Goal: Information Seeking & Learning: Learn about a topic

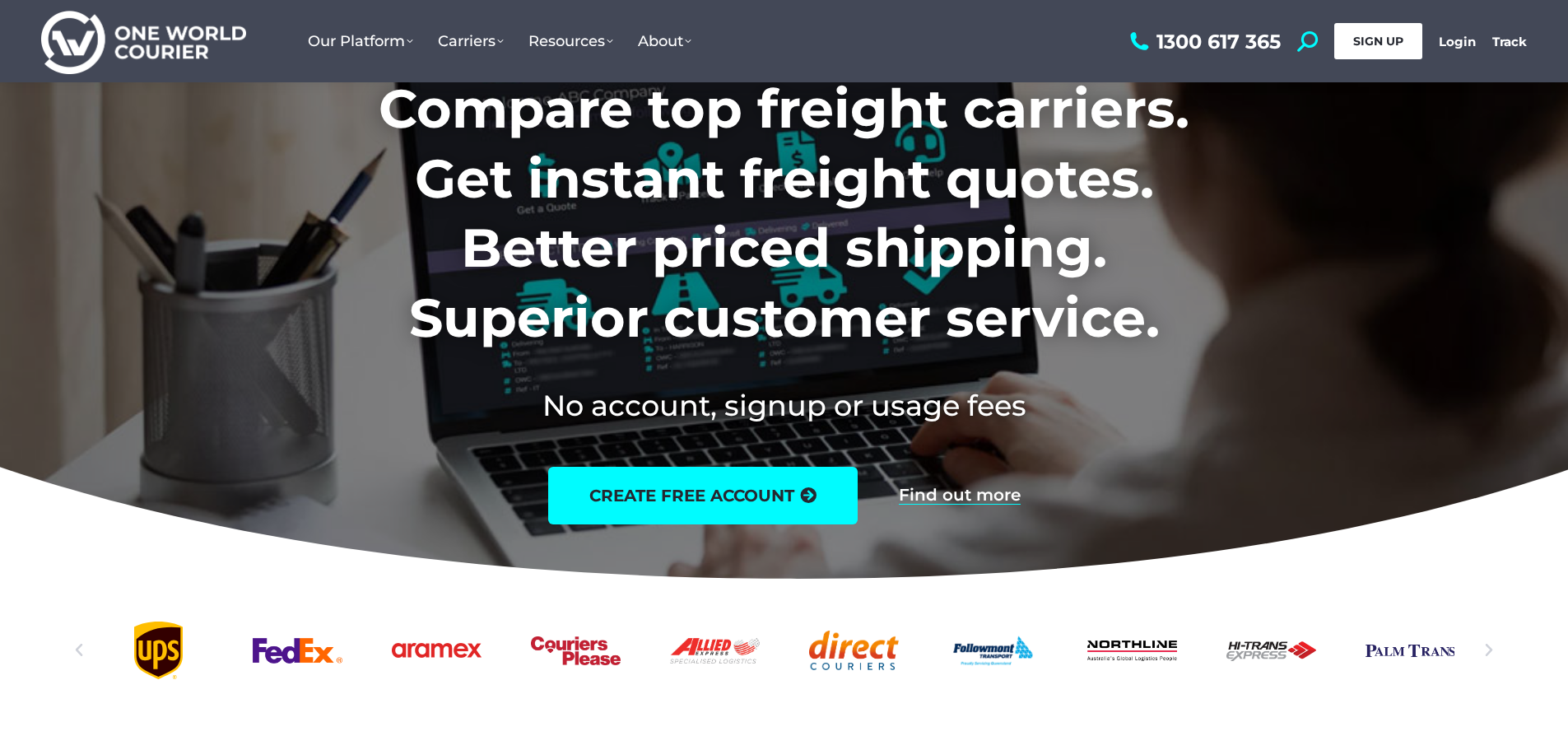
click at [1379, 36] on span "SIGN UP" at bounding box center [1378, 42] width 50 height 15
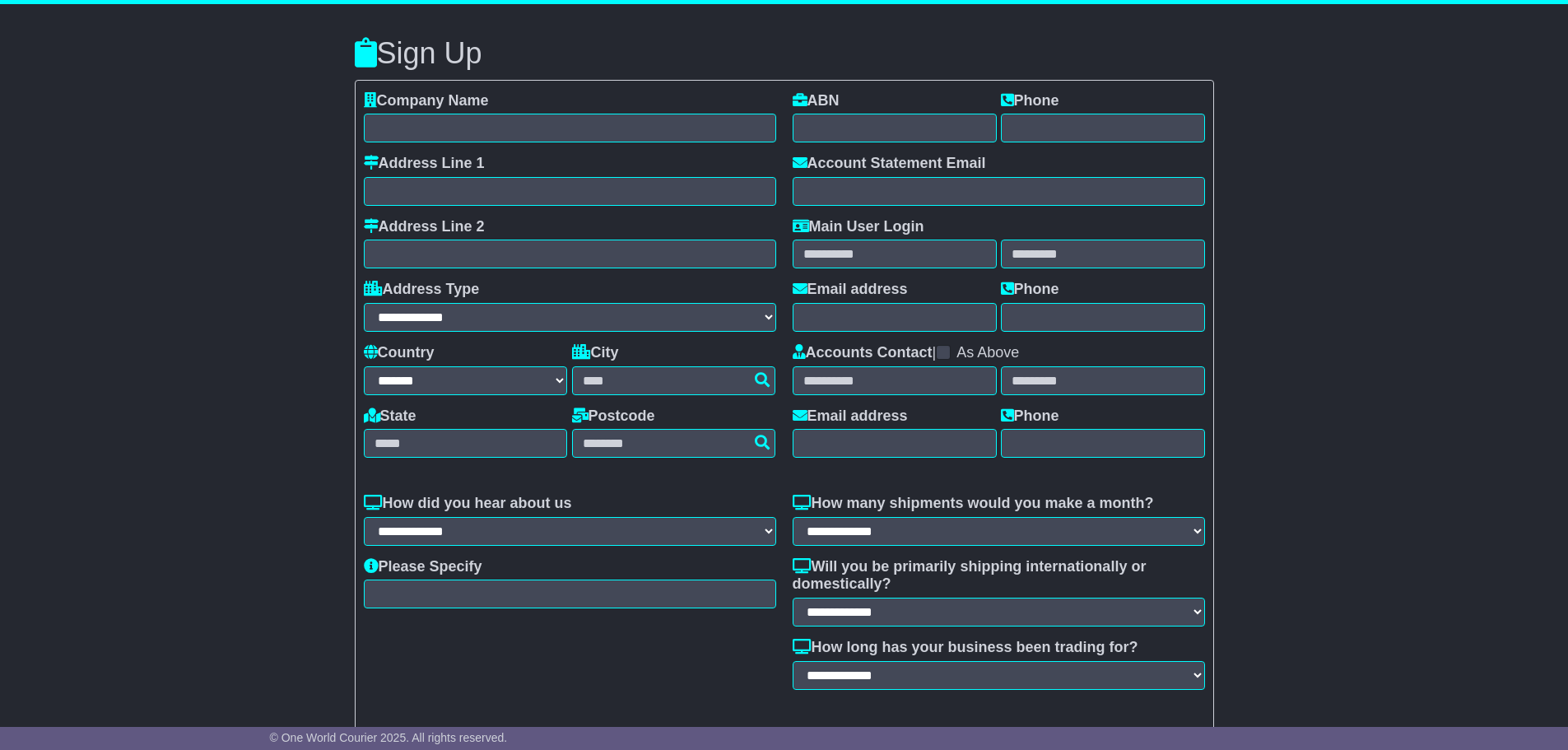
select select "**"
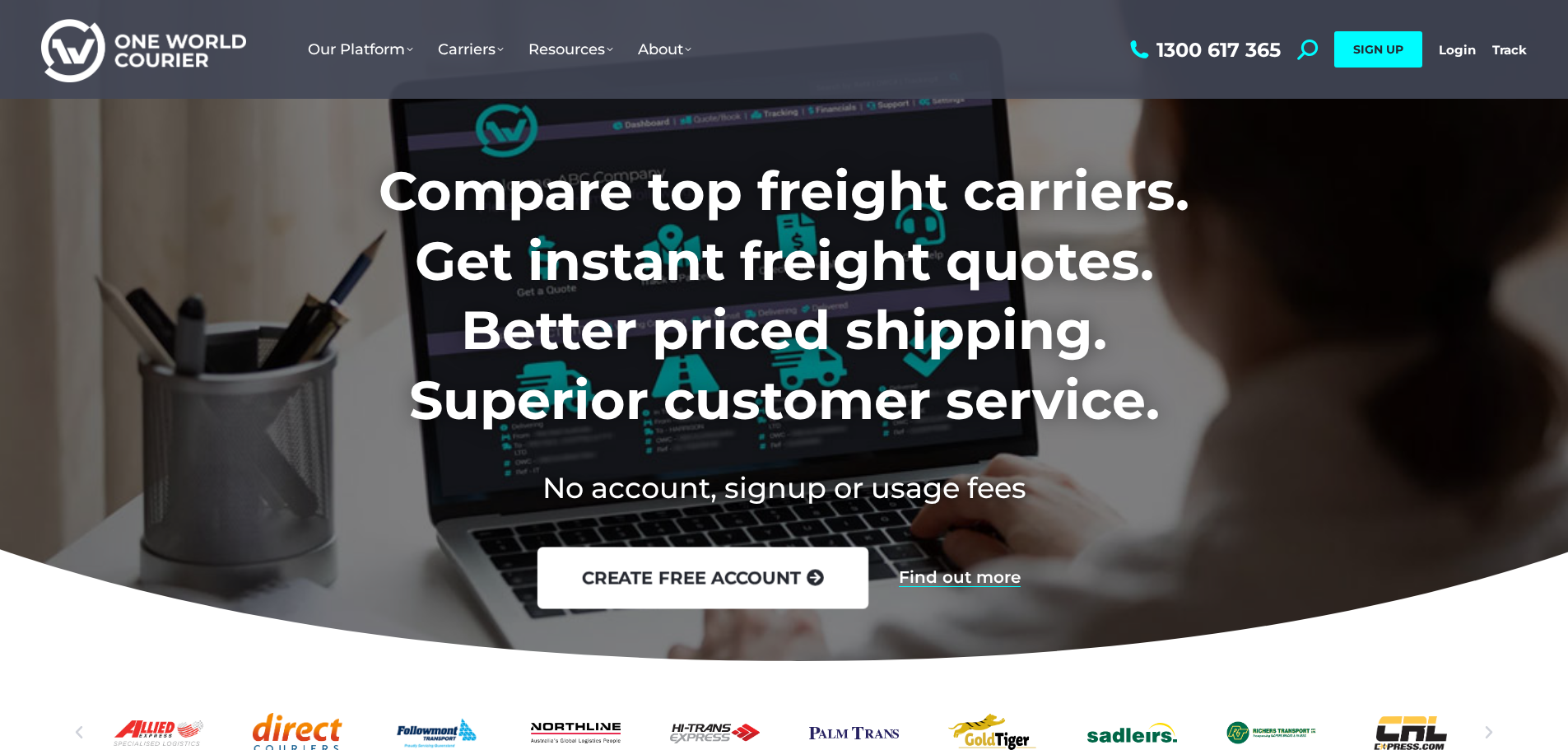
click at [700, 567] on link "create free account" at bounding box center [702, 578] width 331 height 62
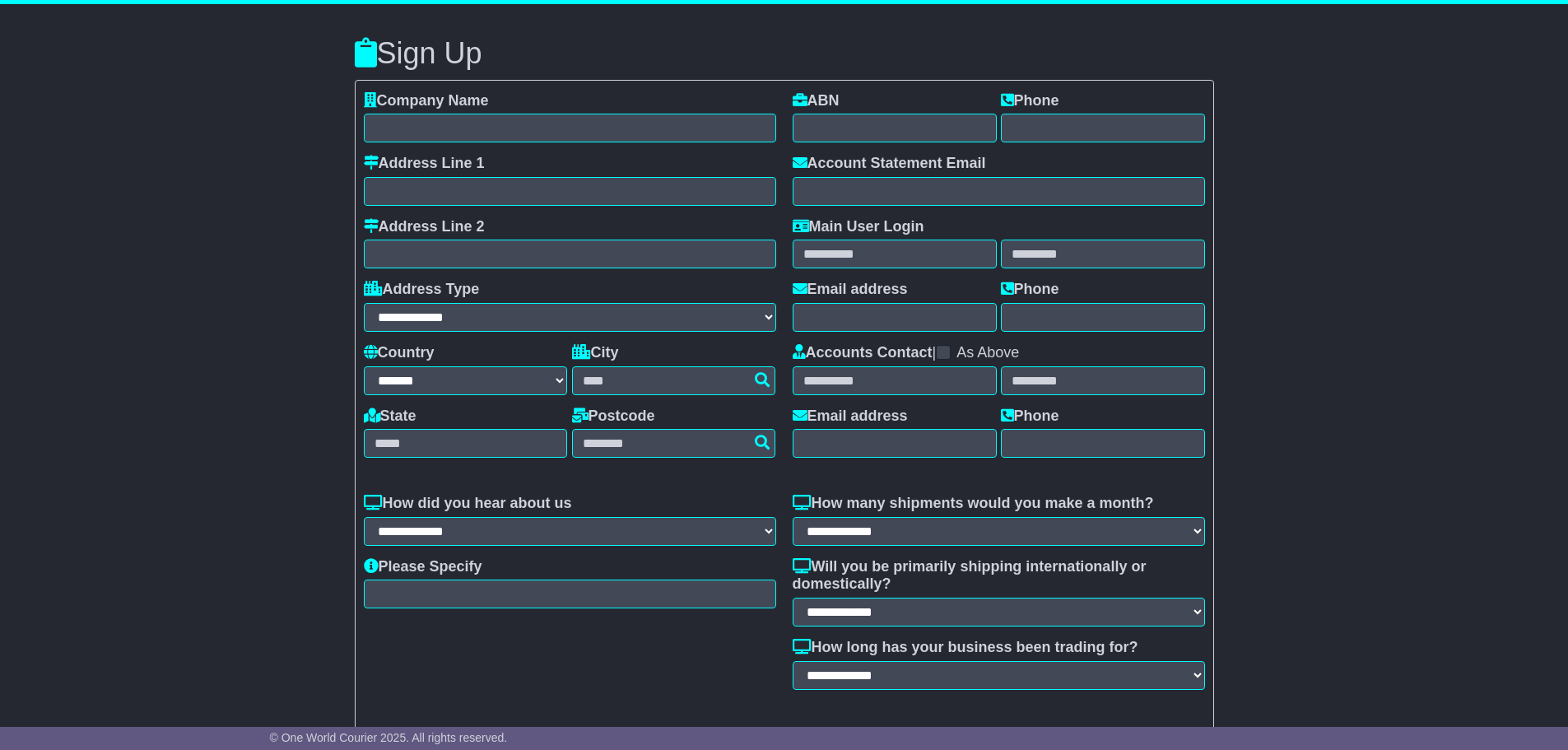
select select "**"
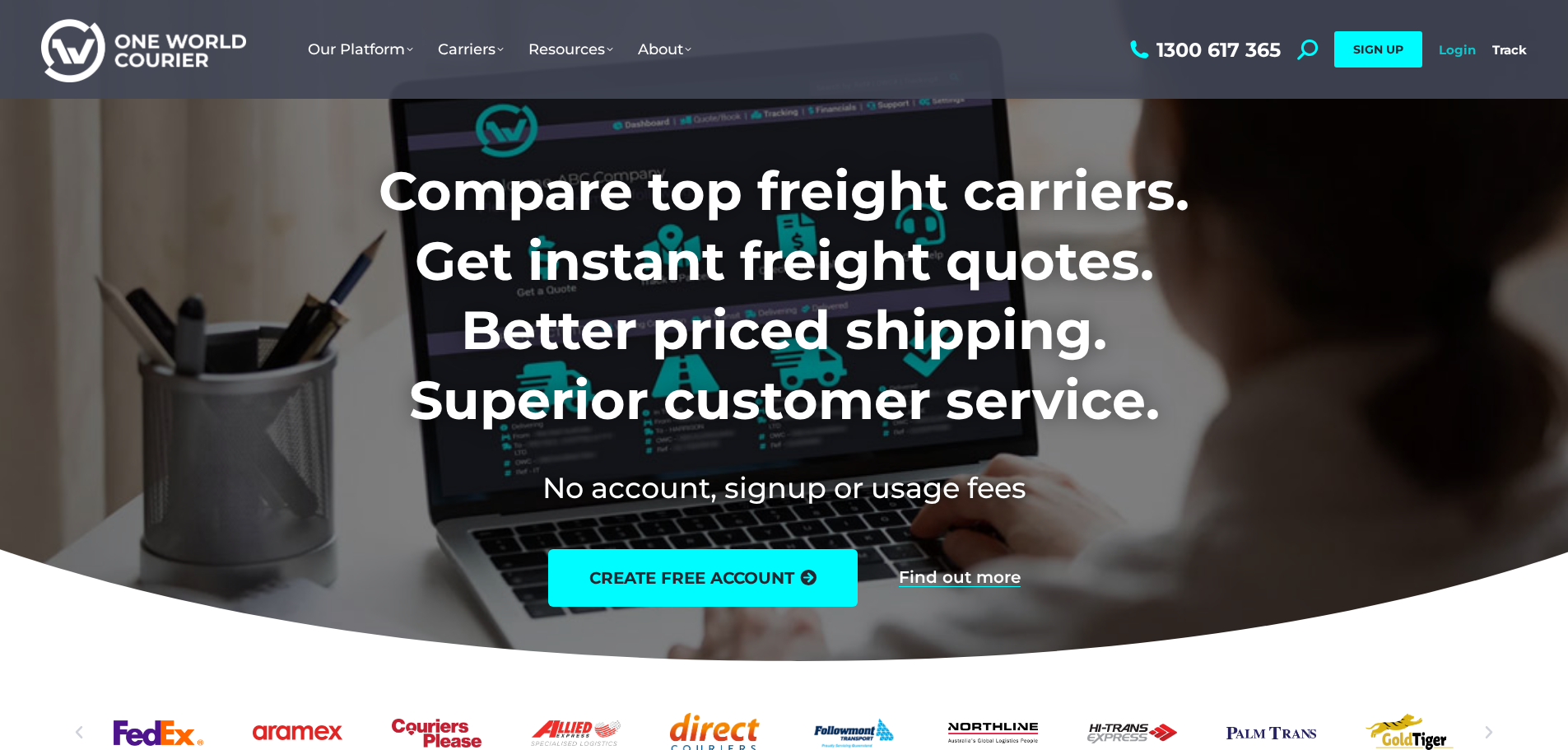
click at [1447, 51] on link "Login" at bounding box center [1457, 49] width 37 height 16
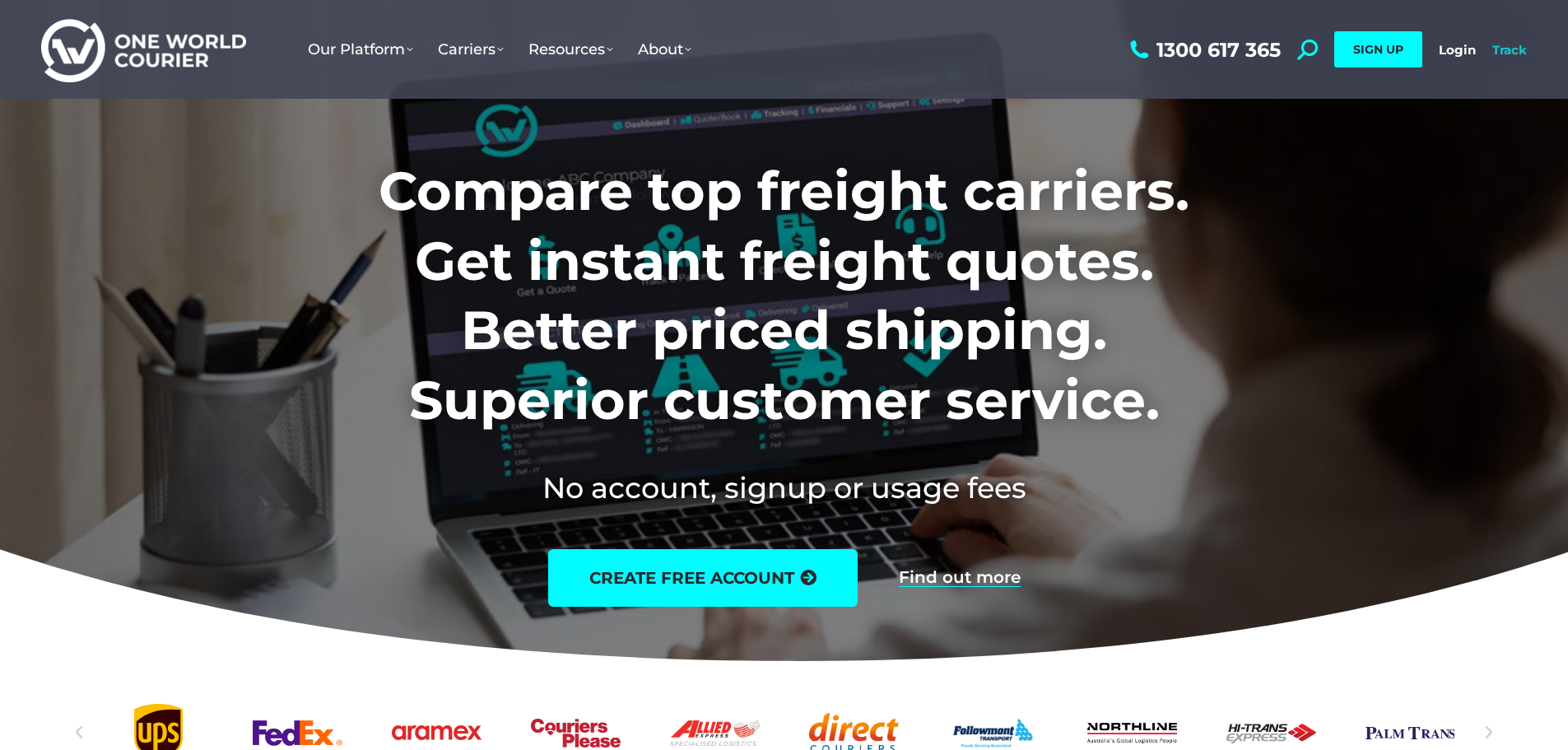
click at [1511, 49] on link "Track" at bounding box center [1510, 49] width 35 height 16
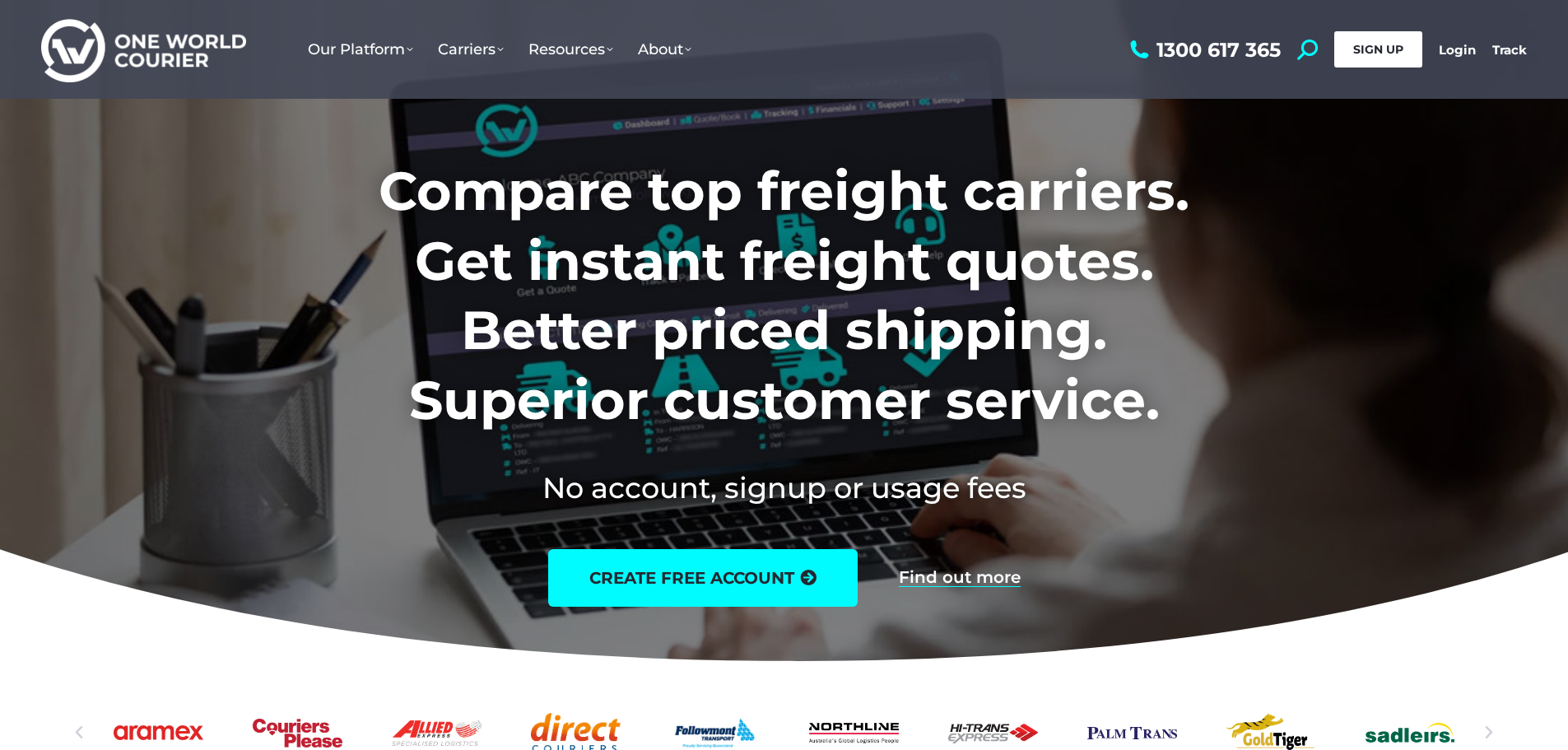
click at [1363, 47] on span "SIGN UP" at bounding box center [1378, 49] width 50 height 15
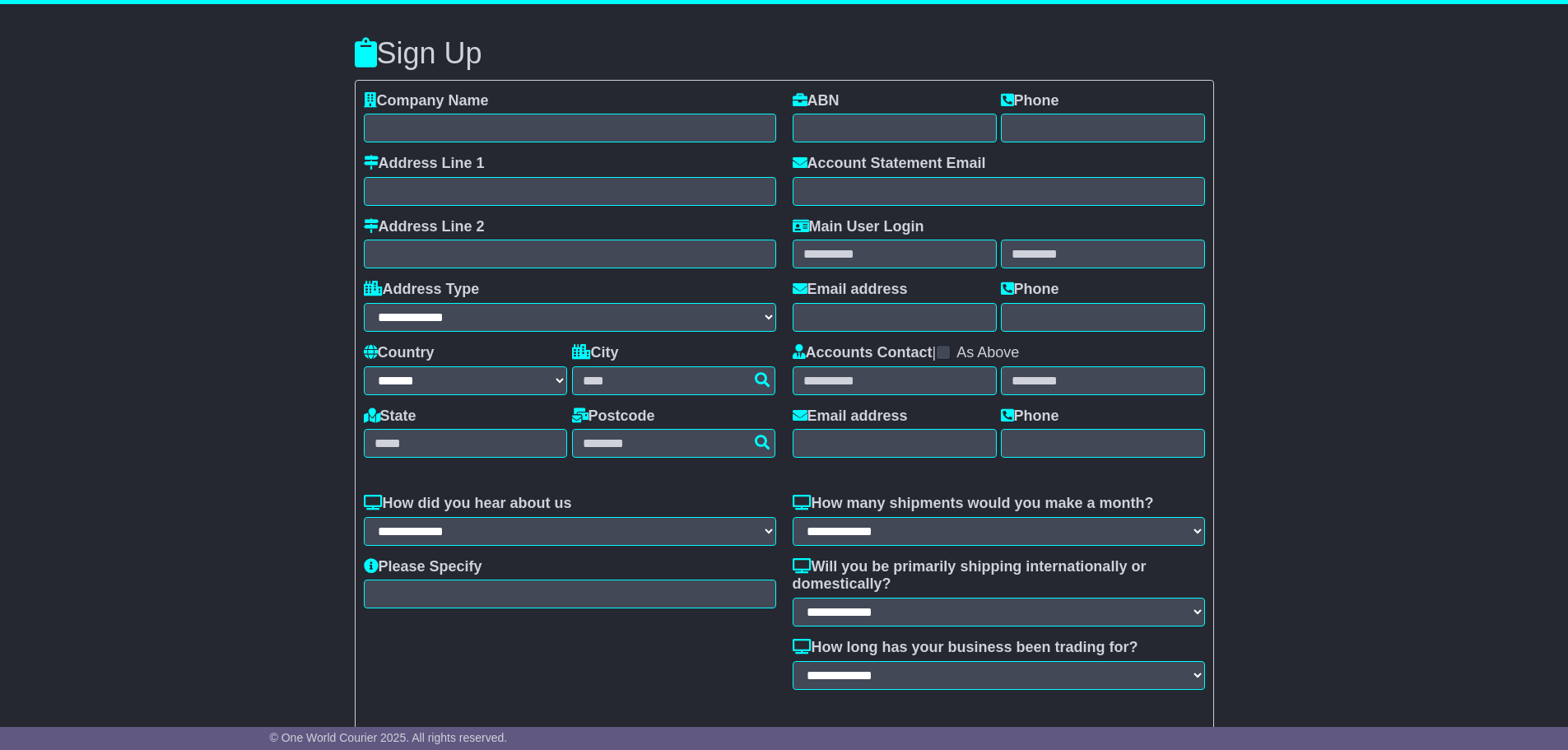
select select "**"
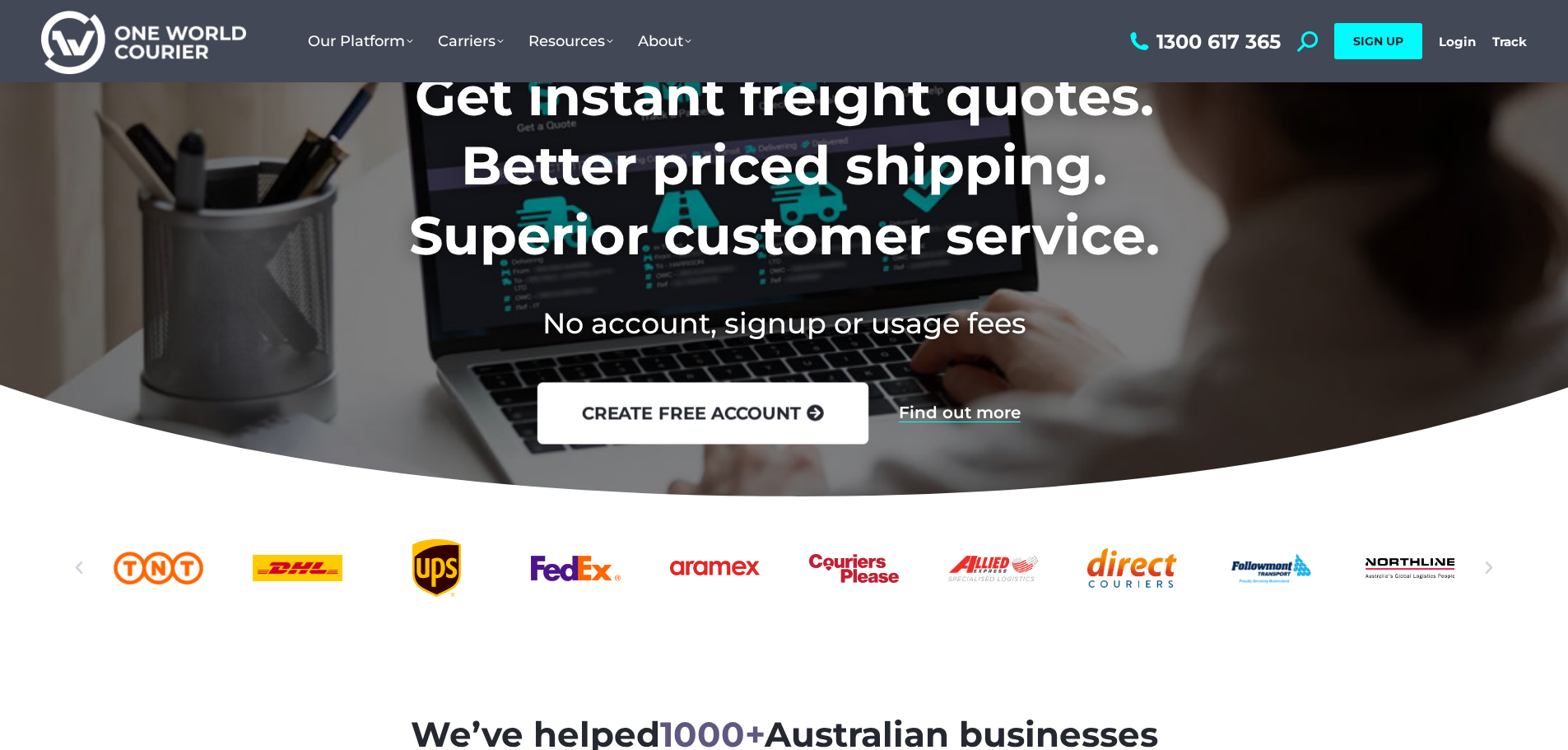
scroll to position [165, 0]
click at [621, 416] on link "create free account" at bounding box center [702, 413] width 331 height 62
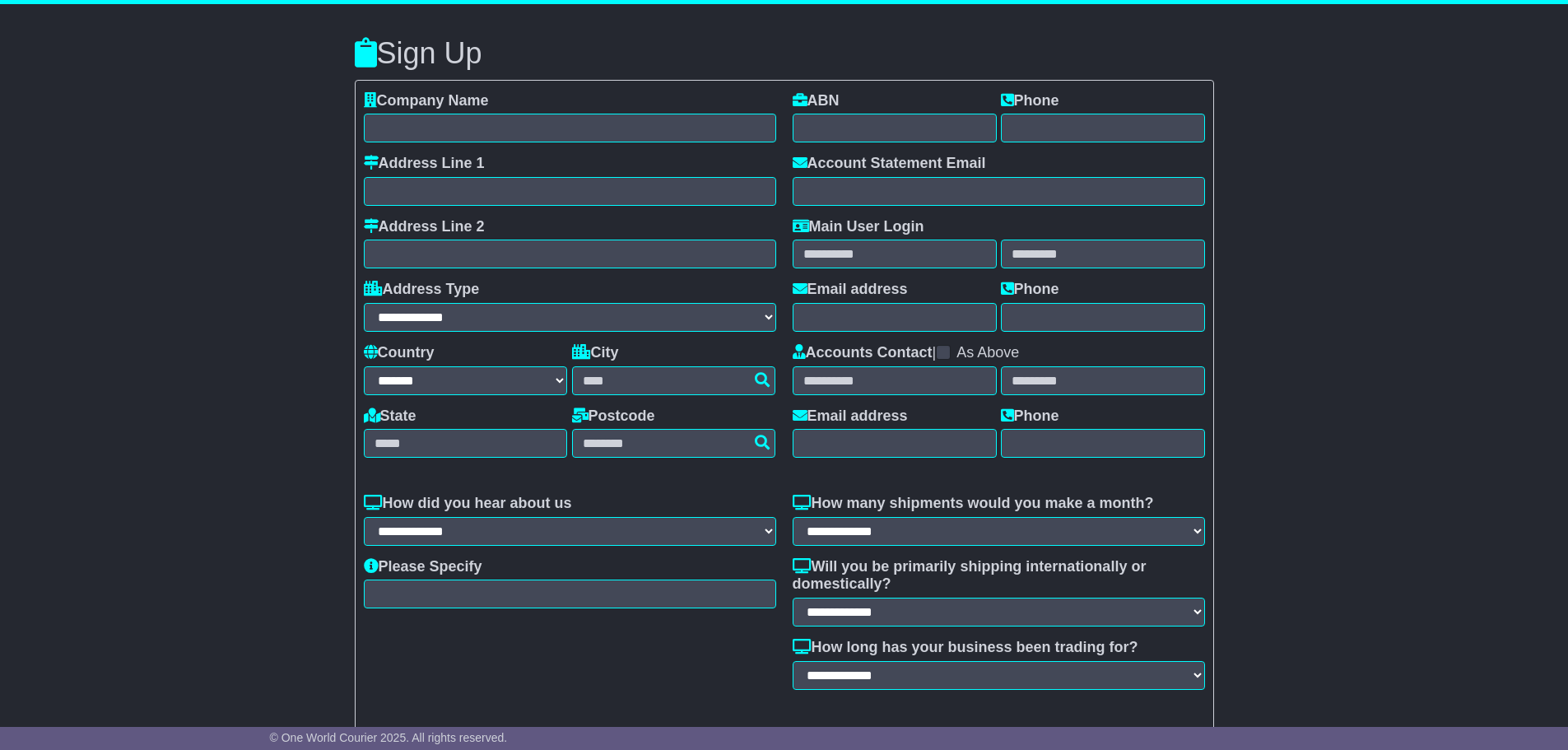
select select "**"
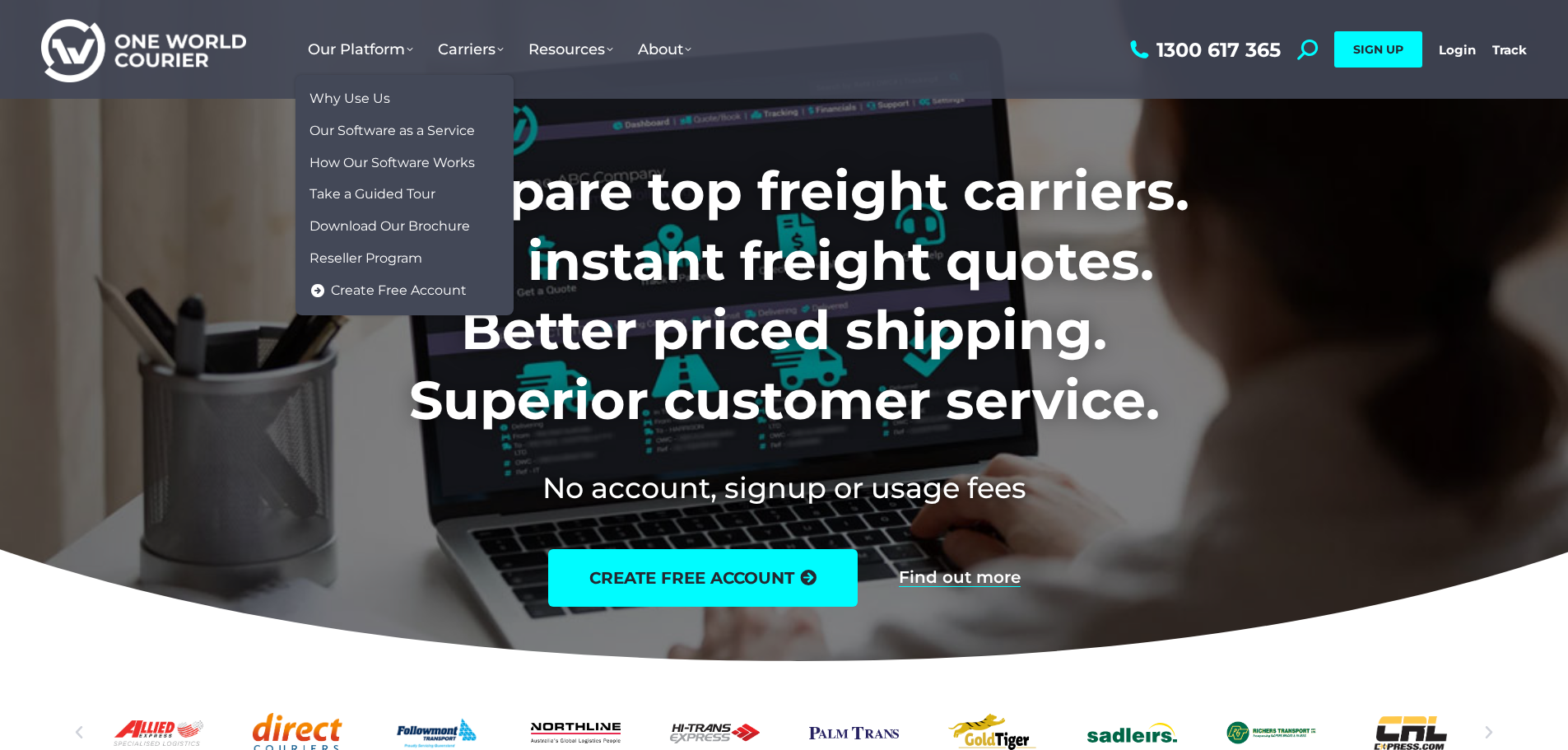
click at [1028, 225] on h1 "Compare top freight carriers. Get instant freight quotes. Better priced shippin…" at bounding box center [784, 295] width 1028 height 279
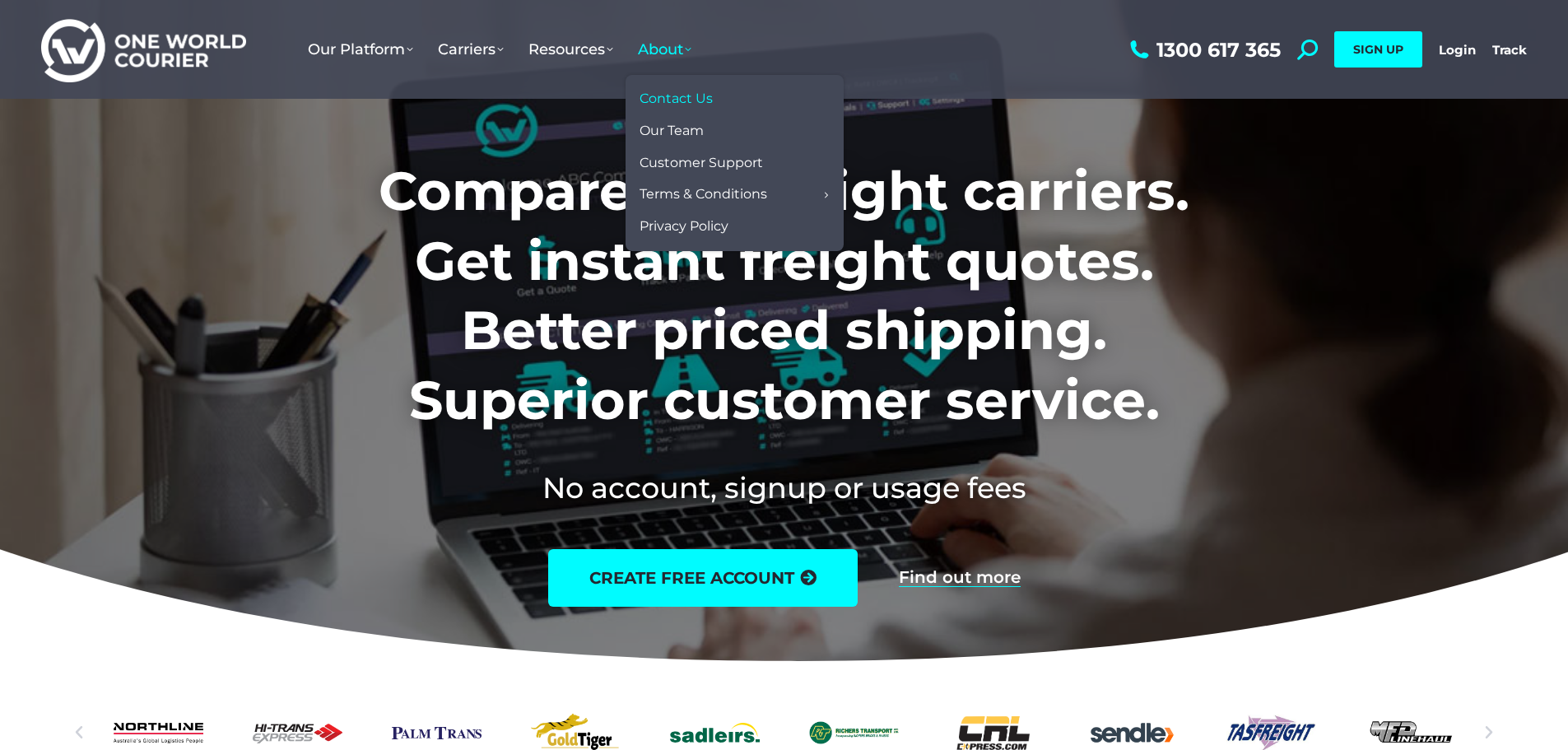
click at [688, 96] on span "Contact Us" at bounding box center [676, 99] width 73 height 17
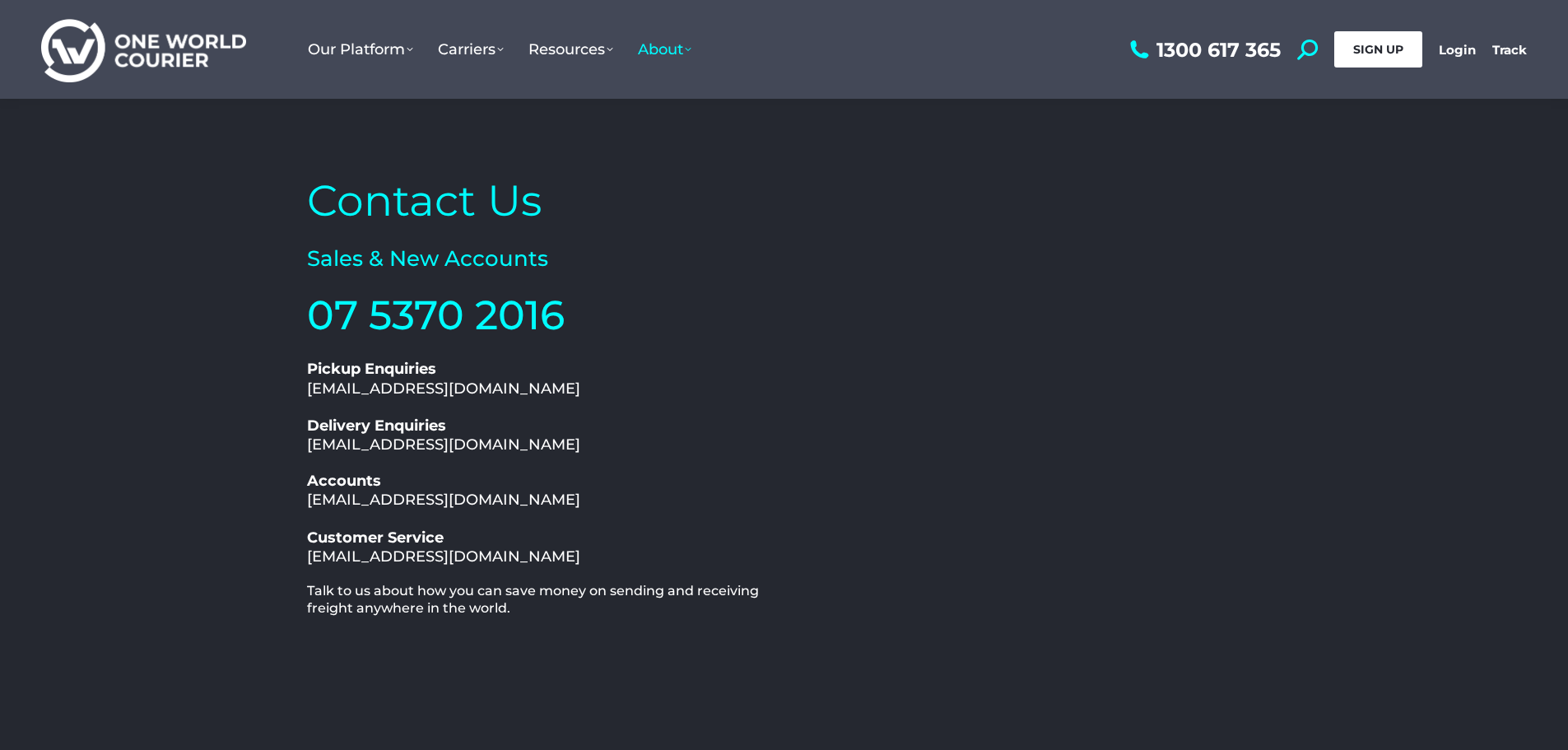
click at [1383, 54] on span "SIGN UP" at bounding box center [1378, 49] width 50 height 15
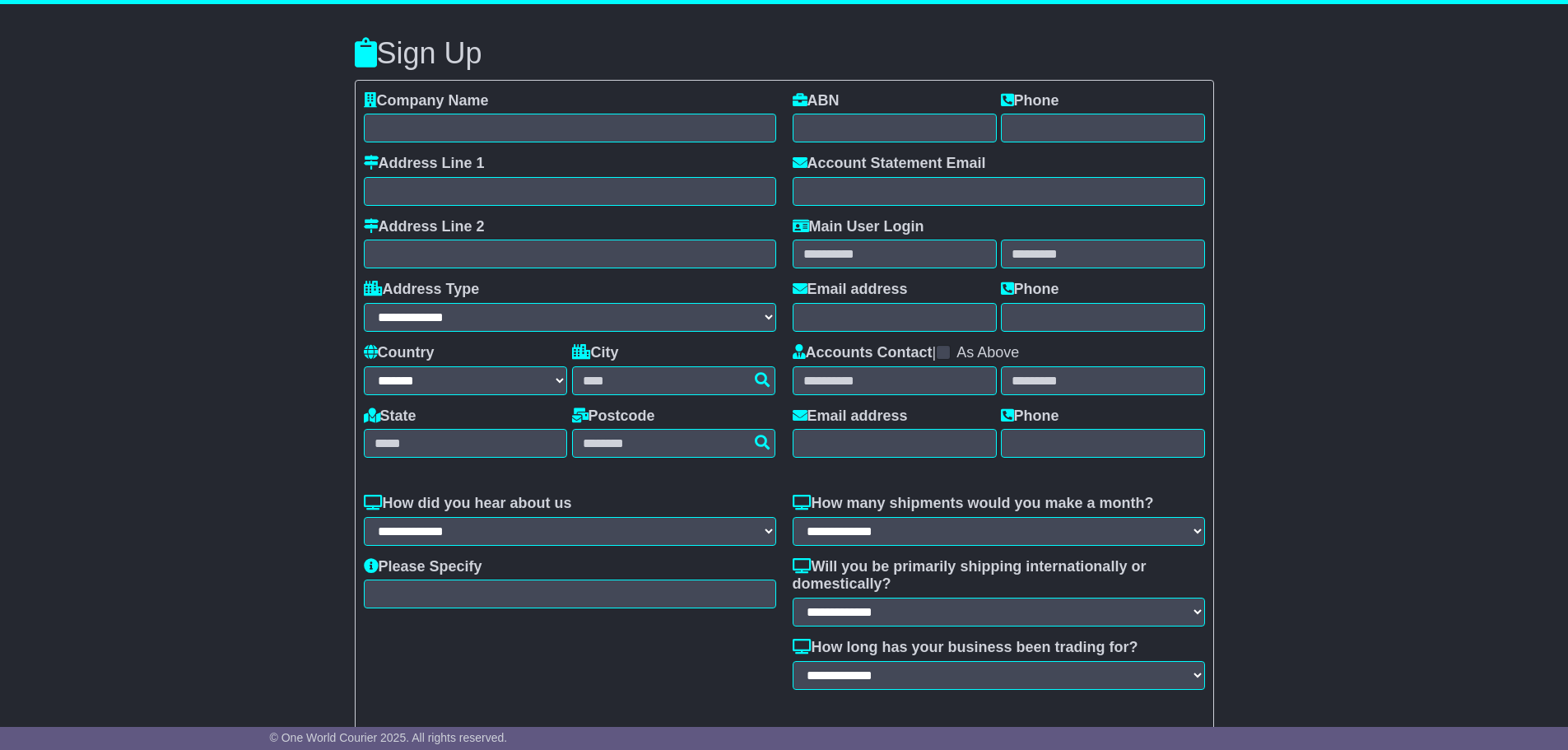
select select "**"
click at [898, 117] on input "text" at bounding box center [895, 128] width 205 height 29
click at [1152, 128] on input "text" at bounding box center [1103, 128] width 205 height 29
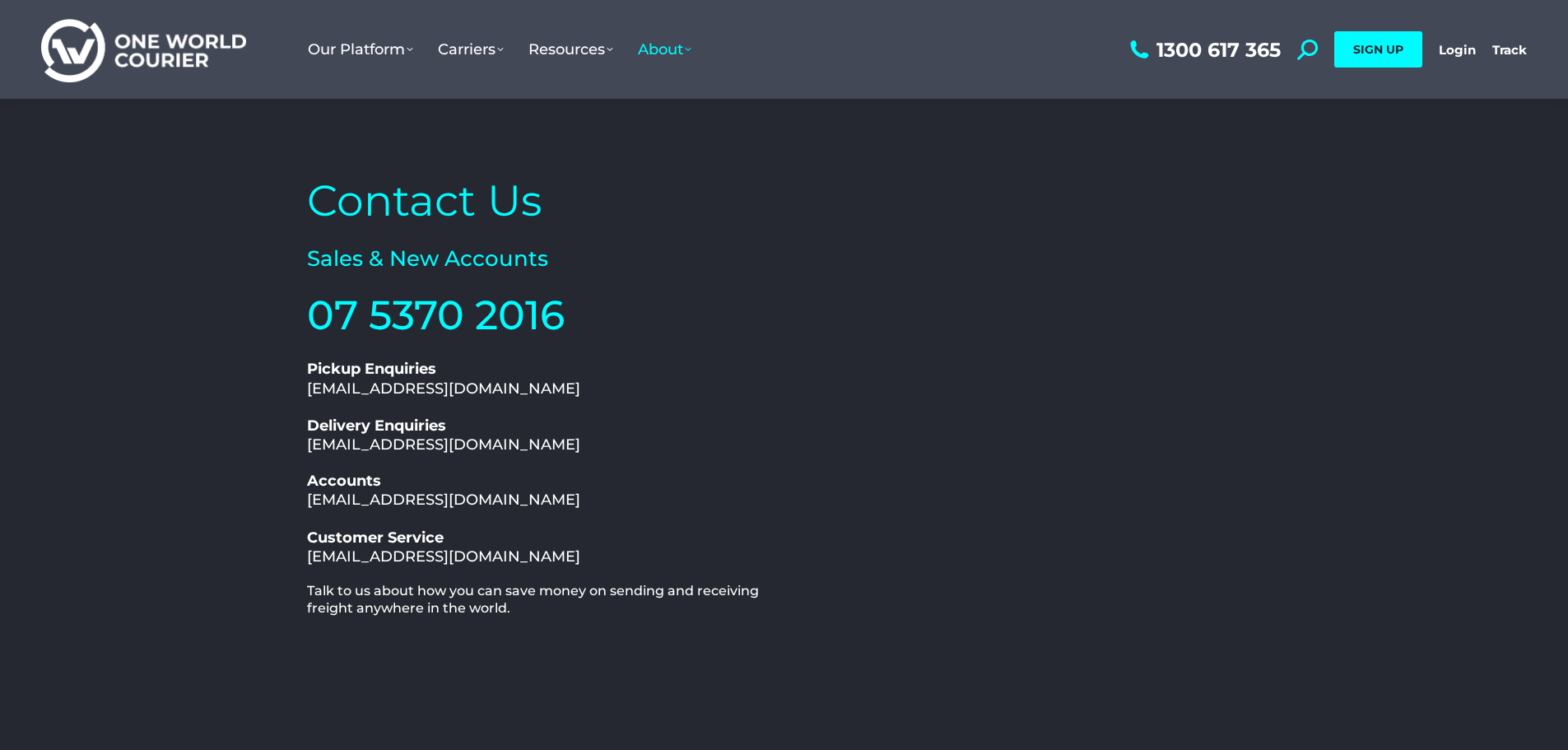
click at [680, 381] on h2 "Pickup Enquiries [EMAIL_ADDRESS][DOMAIN_NAME]" at bounding box center [541, 379] width 469 height 39
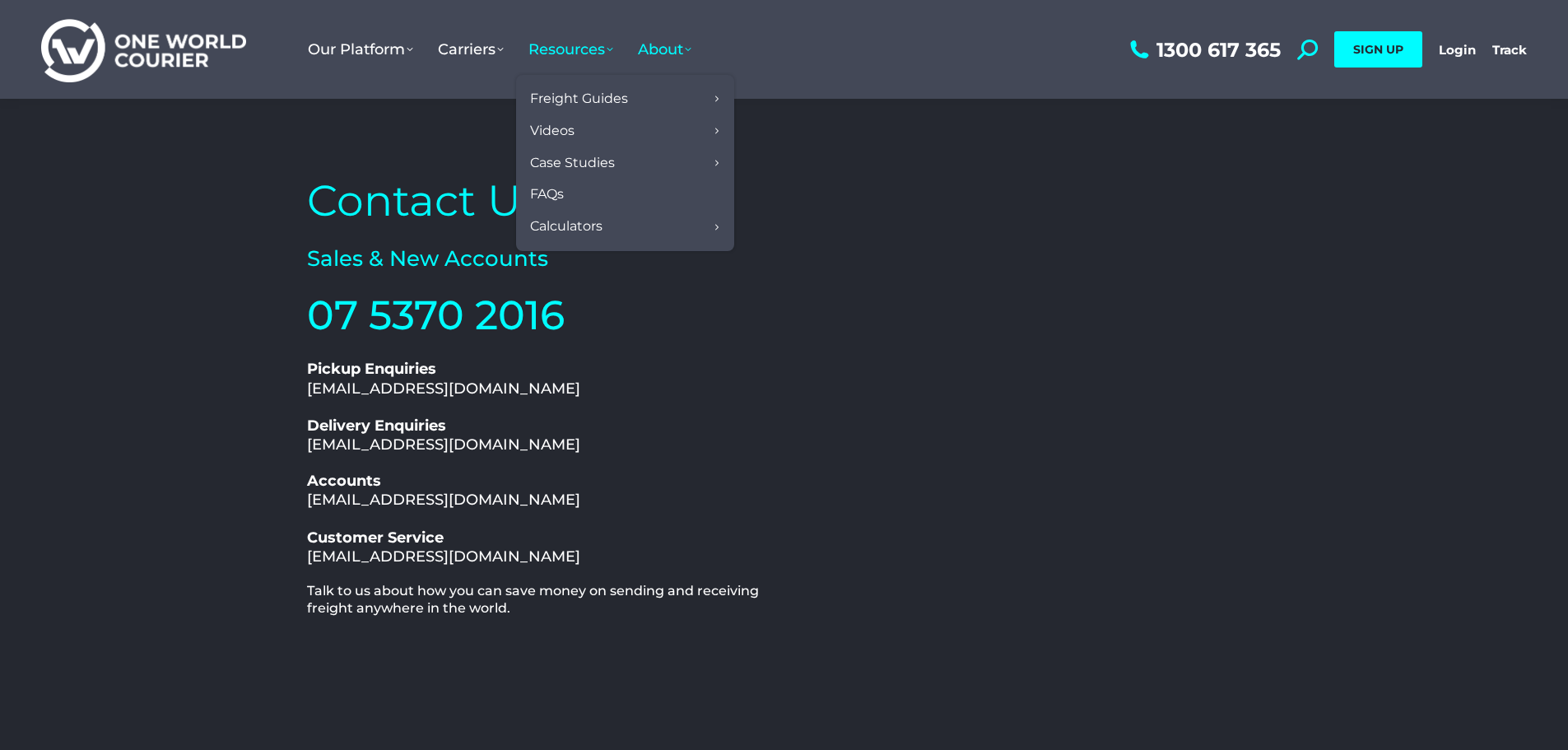
click at [594, 51] on span "Resources" at bounding box center [571, 50] width 85 height 18
click at [557, 55] on span "Resources" at bounding box center [571, 50] width 85 height 18
click at [567, 47] on span "Resources" at bounding box center [571, 50] width 85 height 18
click at [611, 49] on span "Resources" at bounding box center [571, 50] width 85 height 18
click at [556, 58] on link "Resources" at bounding box center [571, 49] width 110 height 51
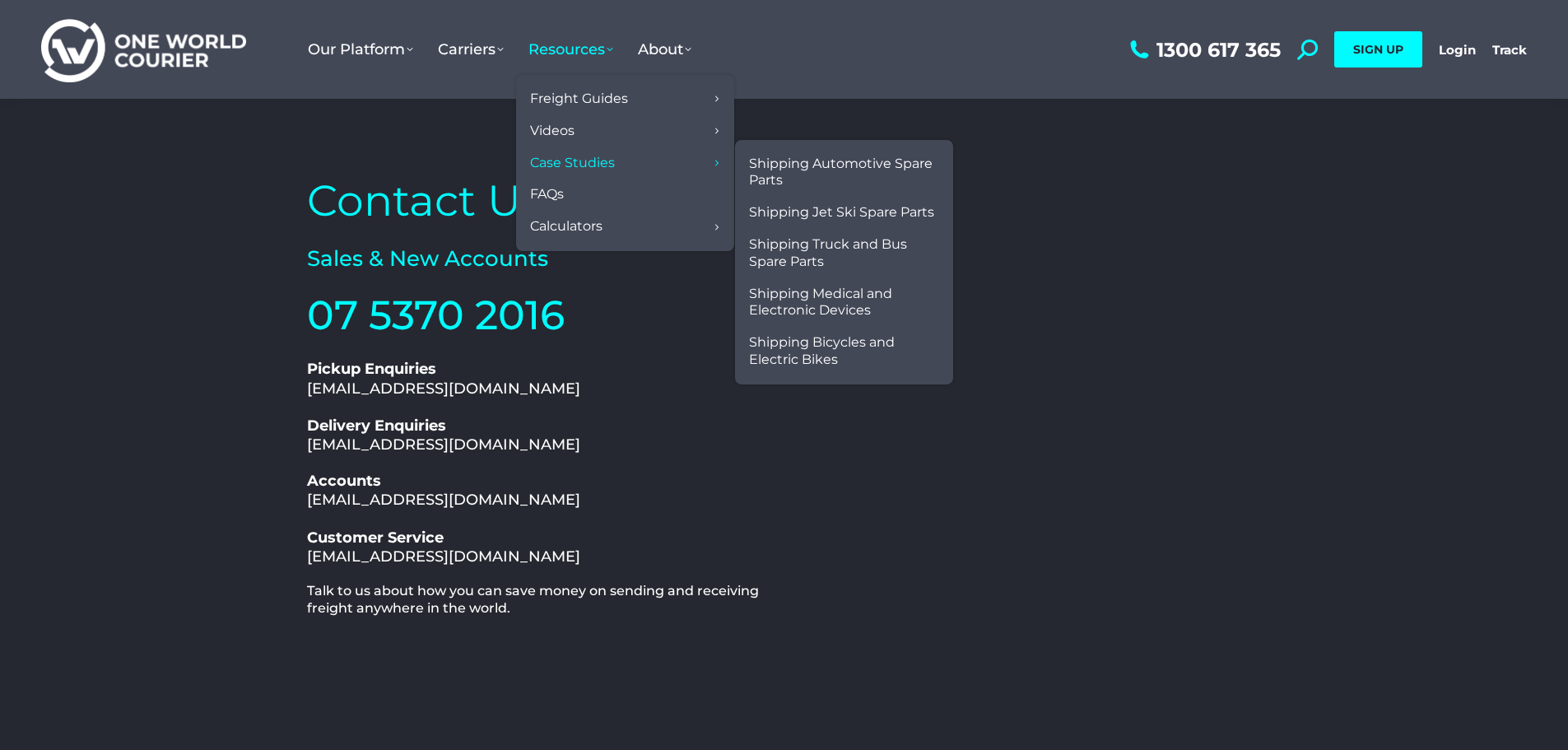
click at [611, 164] on span "Case Studies" at bounding box center [573, 163] width 85 height 17
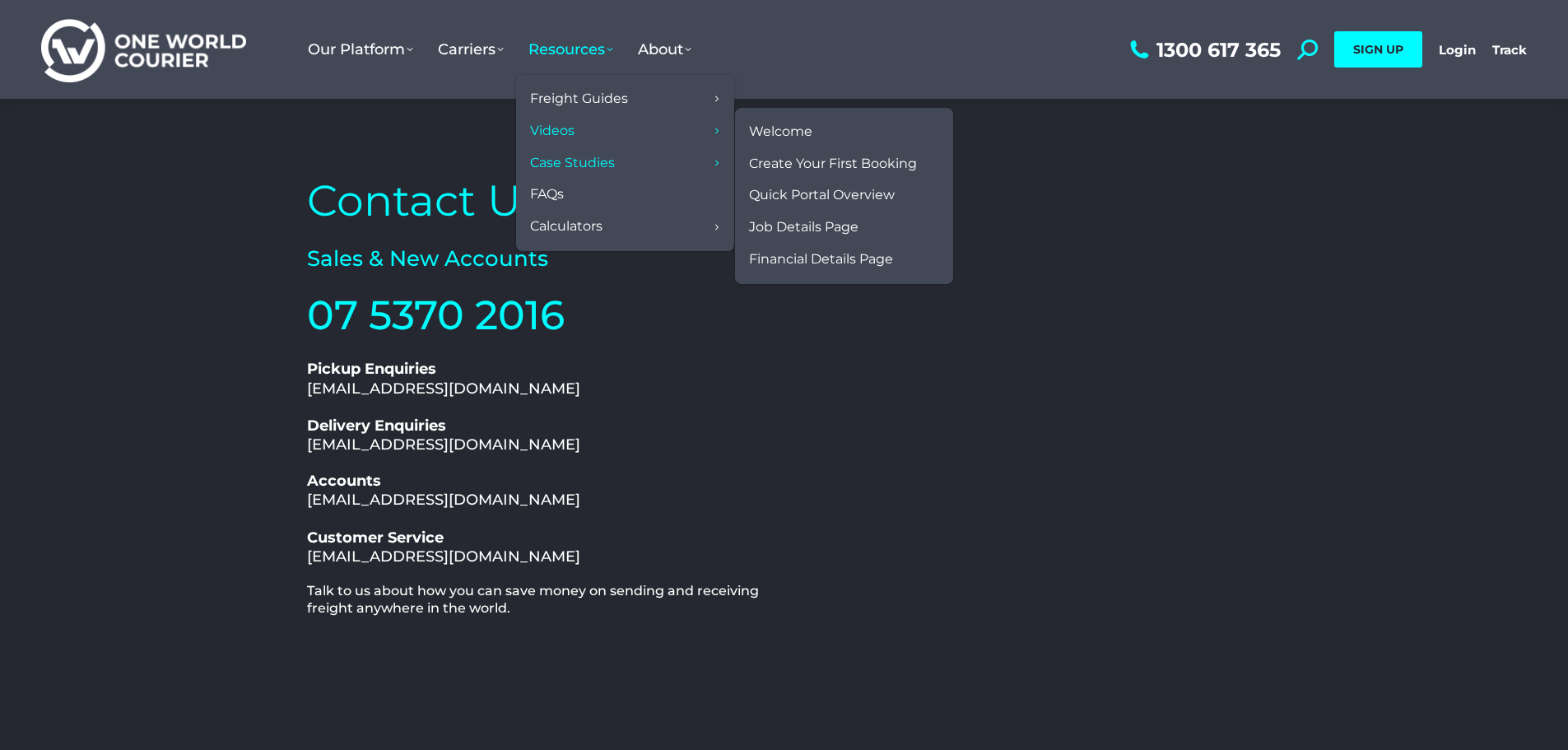
click at [711, 125] on link "Videos" at bounding box center [625, 131] width 202 height 32
click at [792, 259] on span "Financial Details Page" at bounding box center [821, 259] width 144 height 17
